Goal: Task Accomplishment & Management: Use online tool/utility

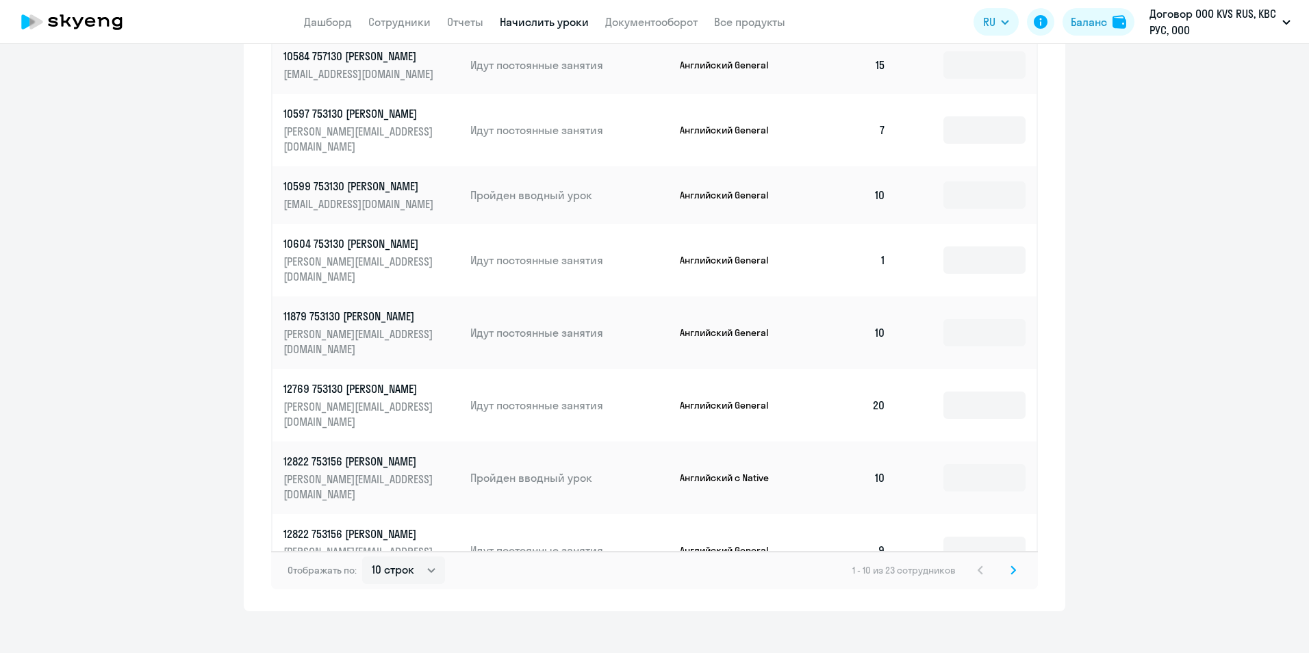
scroll to position [694, 0]
click at [427, 558] on select "10 строк 30 строк 50 строк" at bounding box center [403, 569] width 83 height 27
select select "50"
click at [362, 556] on select "10 строк 30 строк 50 строк" at bounding box center [403, 569] width 83 height 27
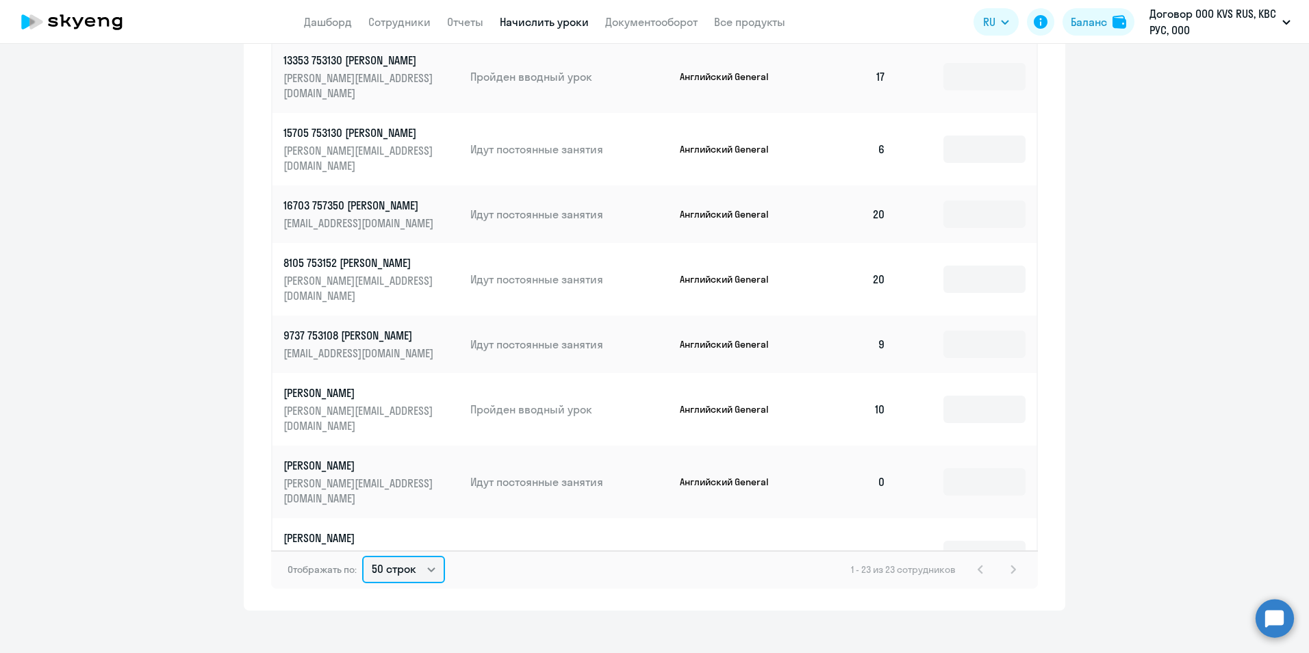
scroll to position [548, 0]
click at [959, 466] on input at bounding box center [985, 479] width 82 height 27
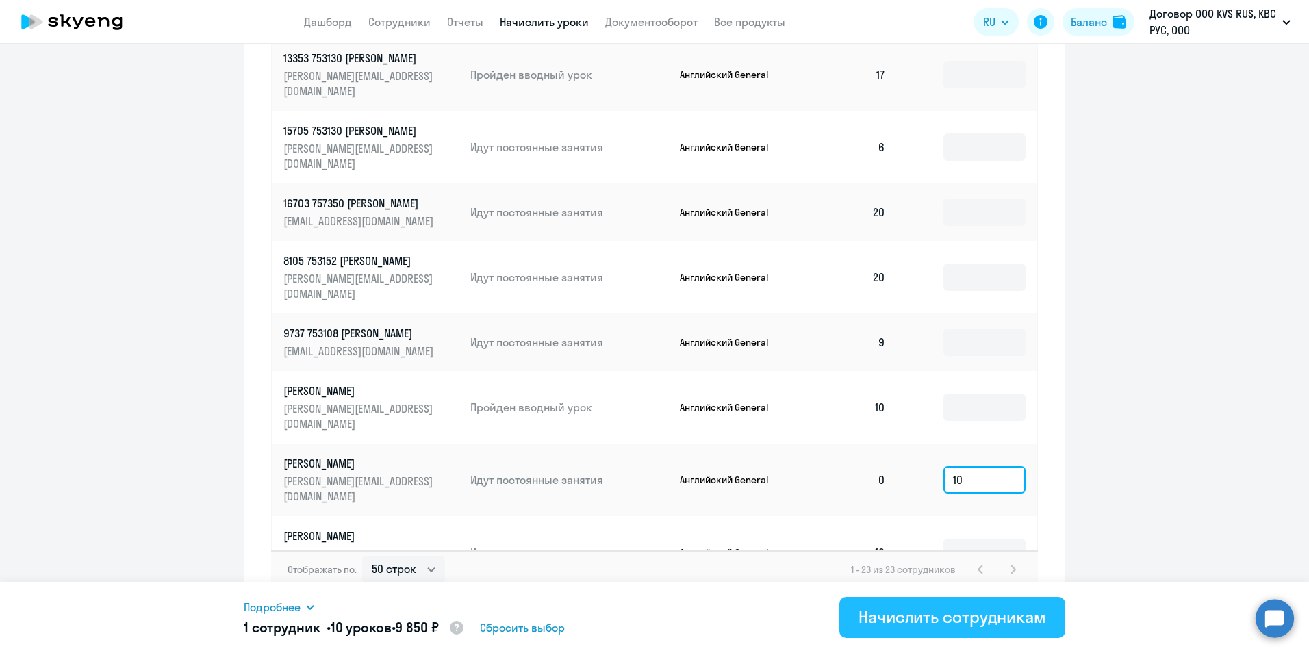
type input "10"
click at [1041, 624] on div "Начислить сотрудникам" at bounding box center [953, 617] width 188 height 22
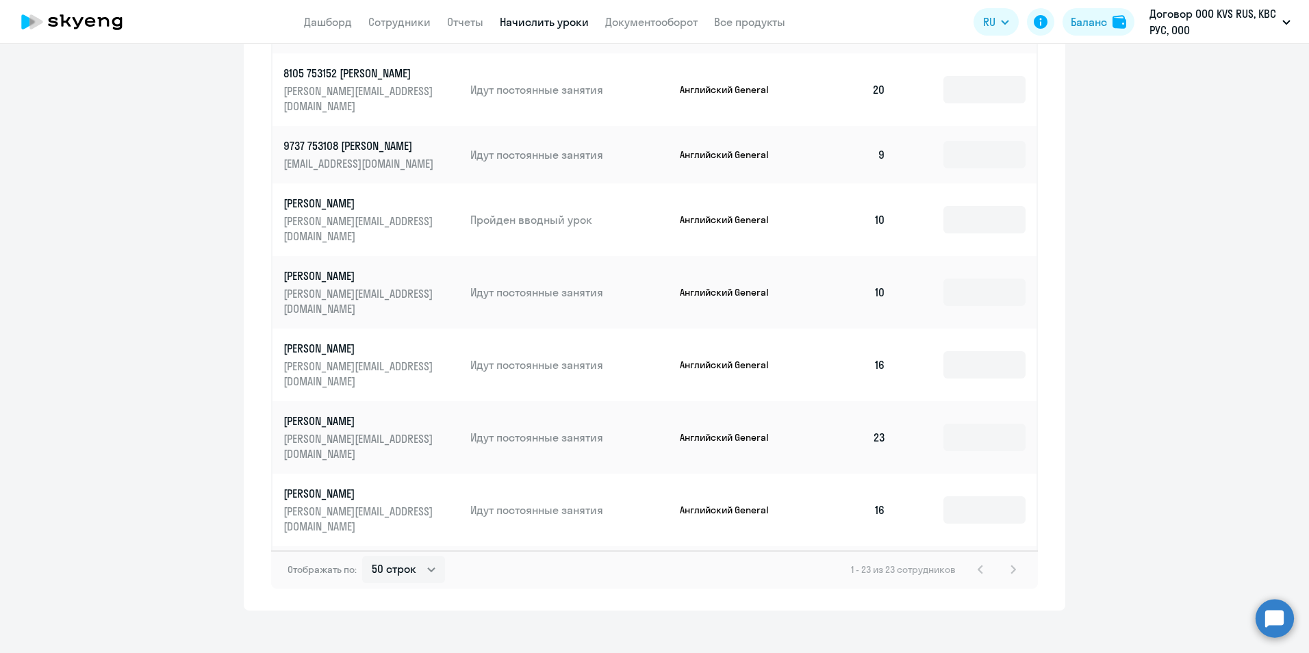
scroll to position [707, 0]
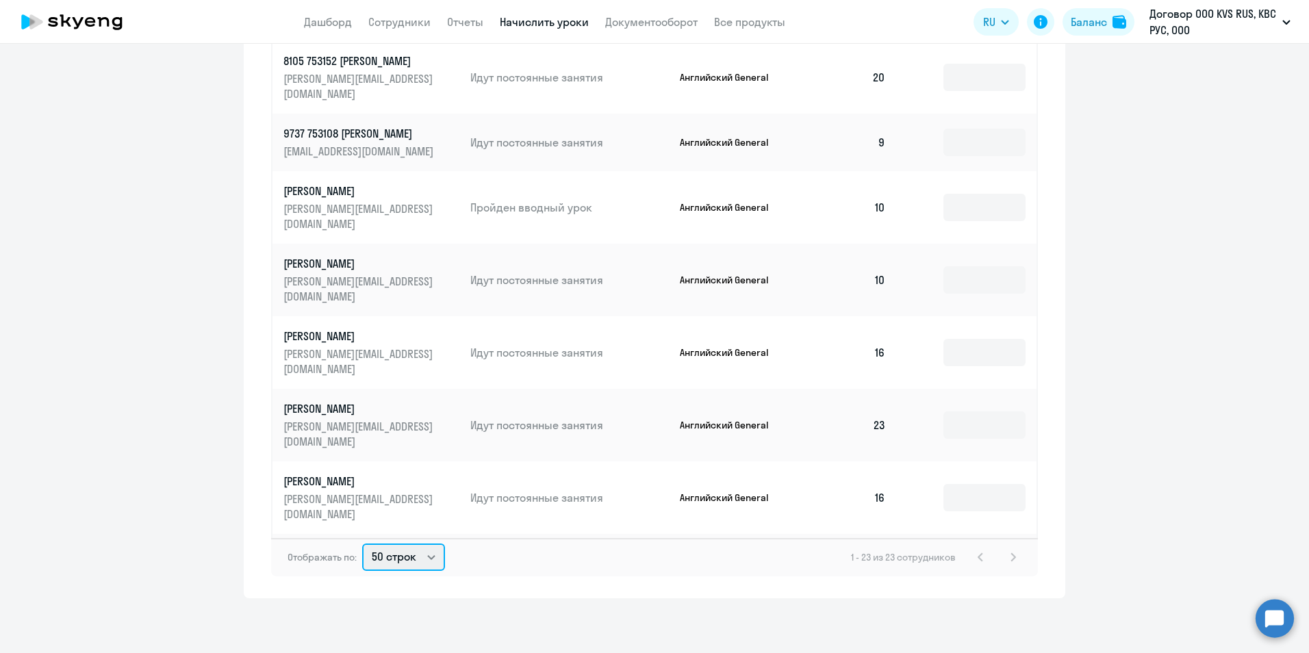
click at [423, 566] on select "10 строк 30 строк 50 строк" at bounding box center [403, 557] width 83 height 27
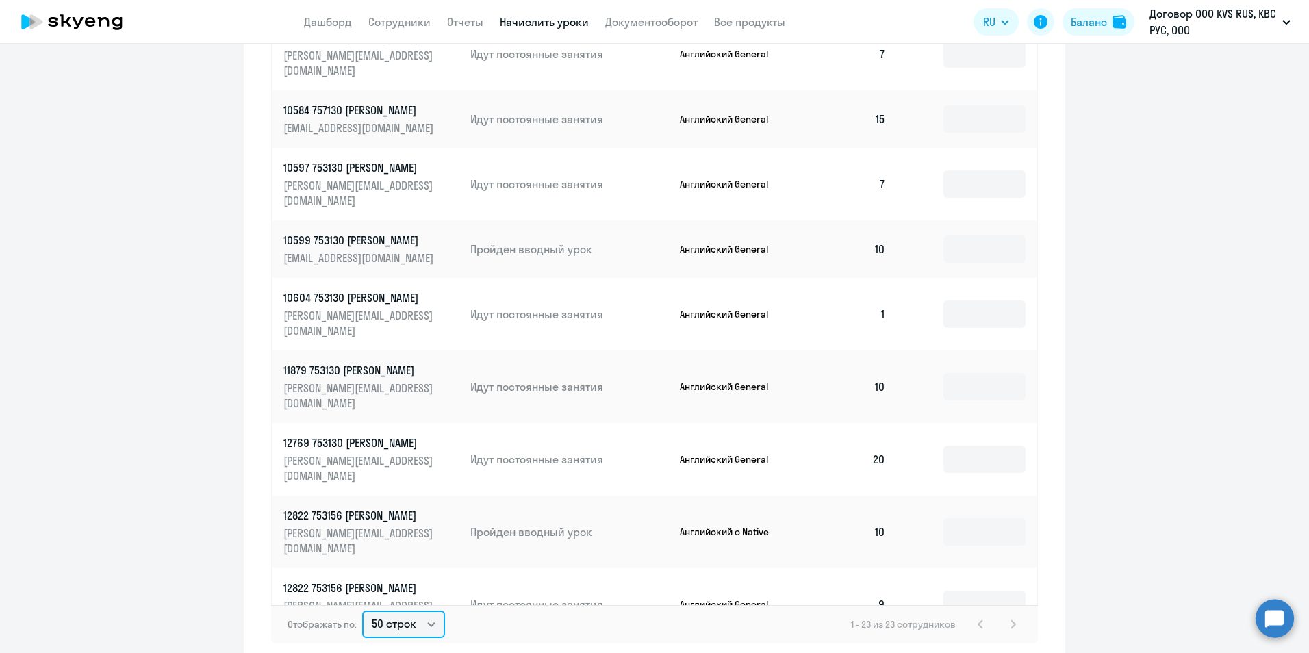
scroll to position [638, 0]
